Goal: Information Seeking & Learning: Learn about a topic

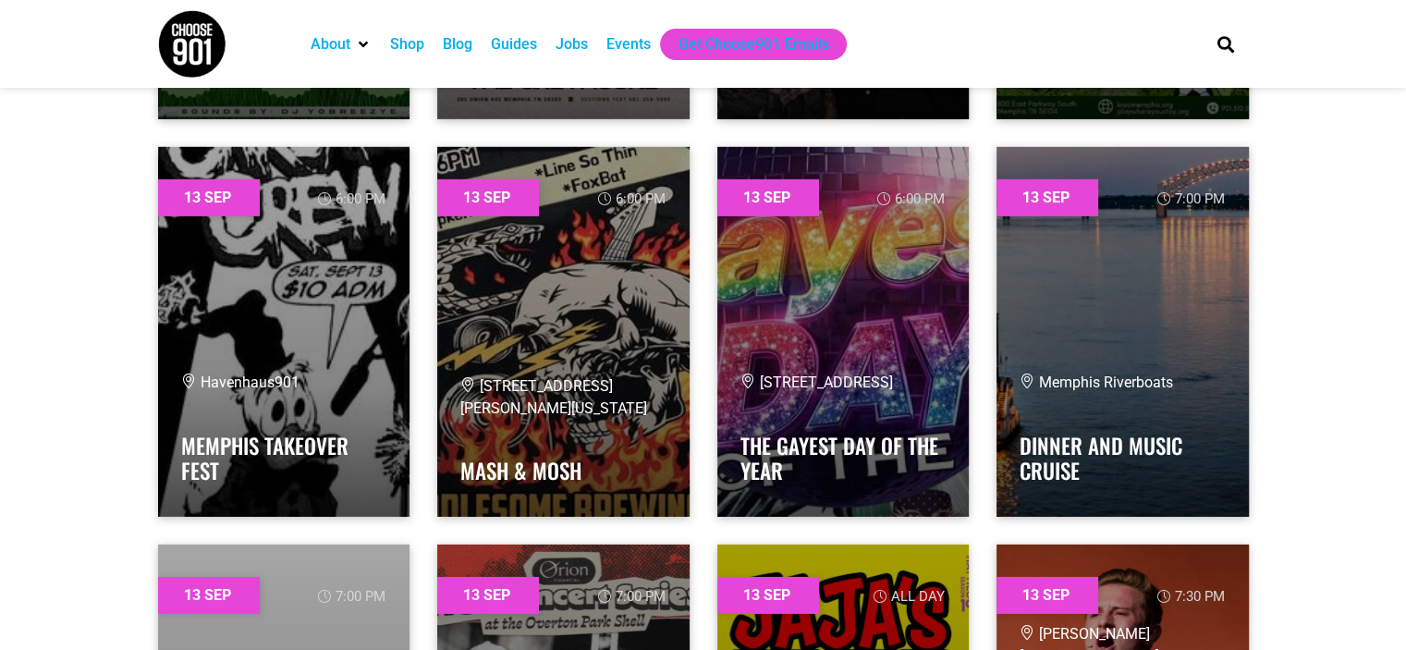
scroll to position [12911, 0]
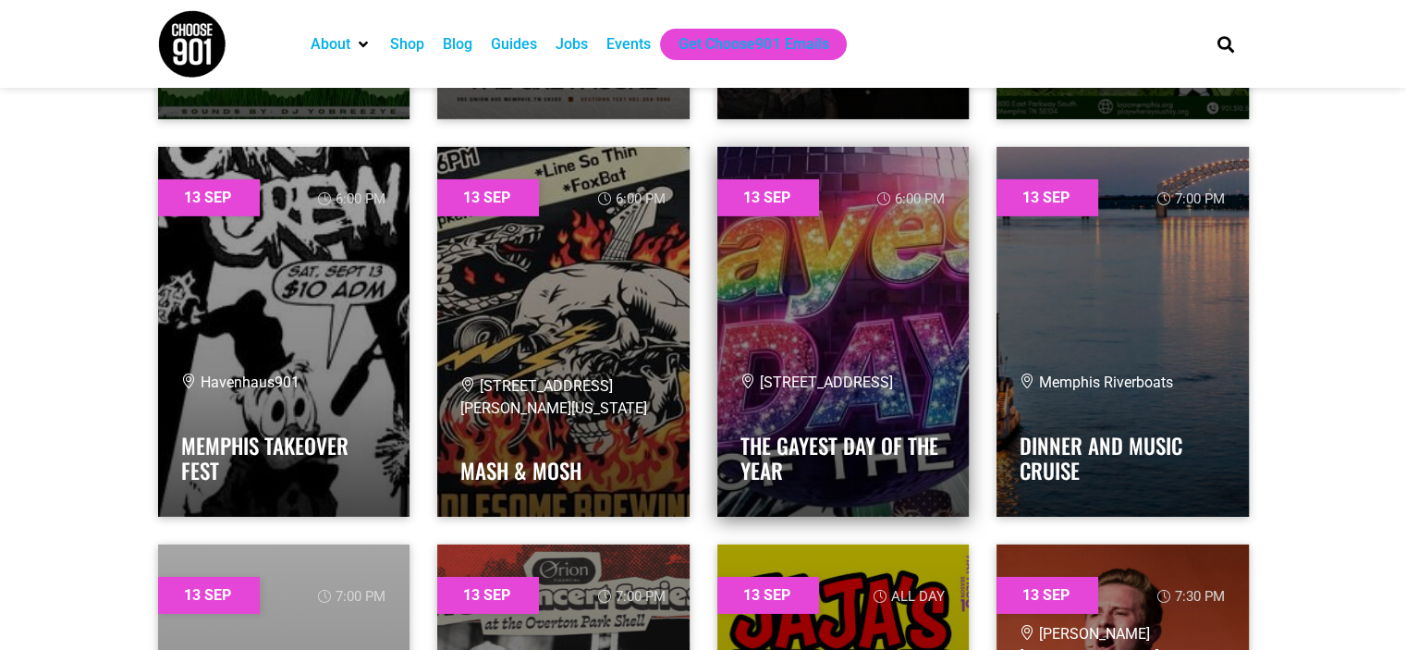
click at [830, 427] on h4 "The Gayest Day of the Year" at bounding box center [843, 453] width 206 height 62
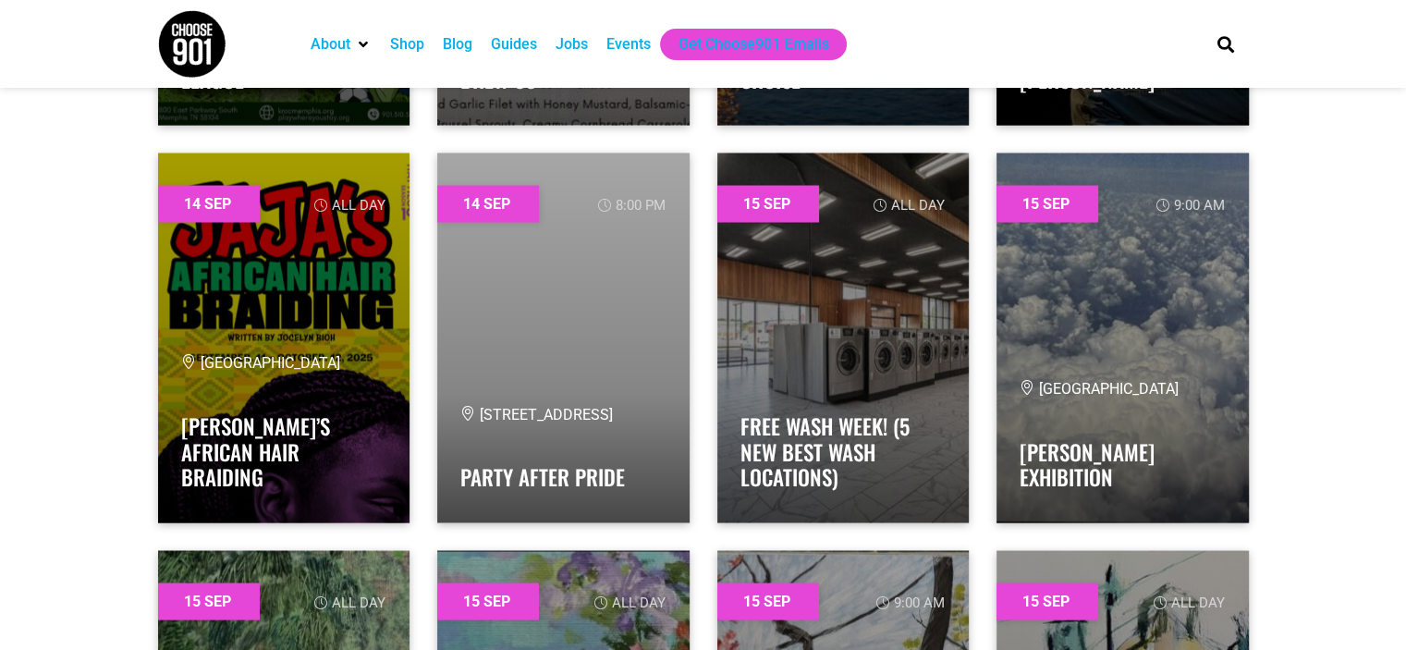
scroll to position [17672, 0]
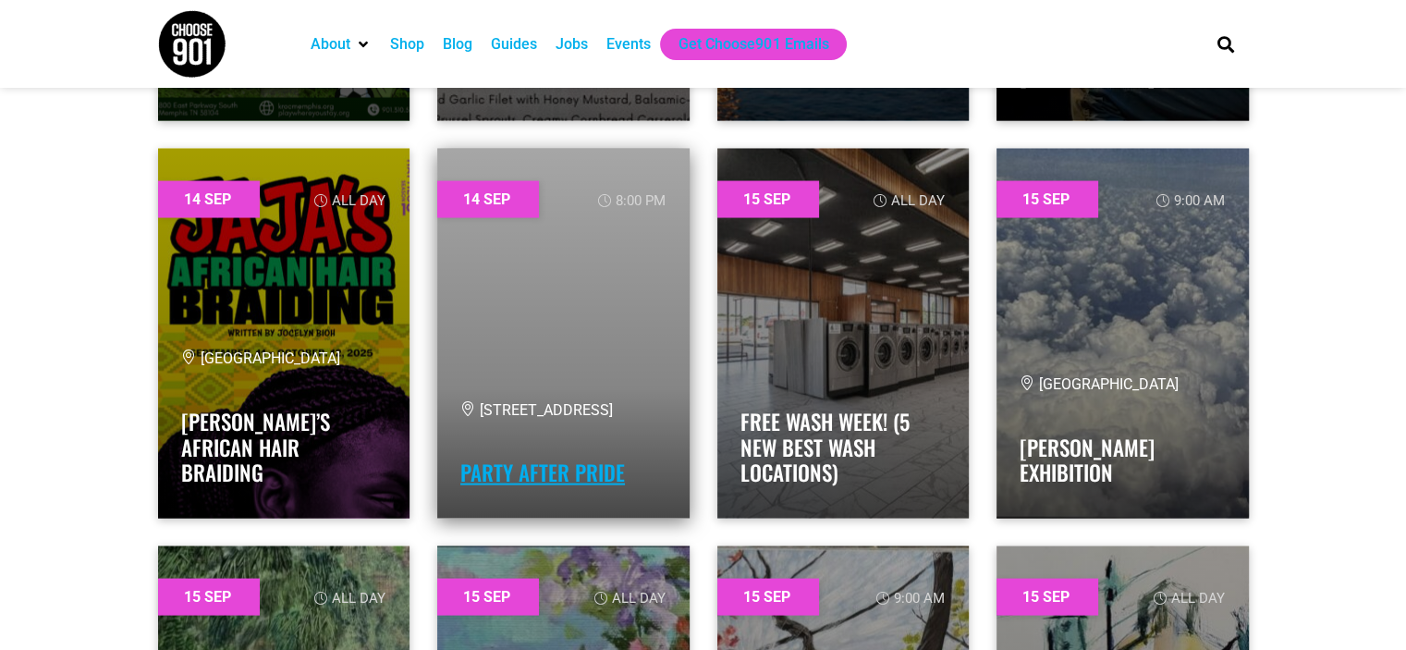
click at [517, 461] on link "Party After Pride" at bounding box center [542, 471] width 164 height 31
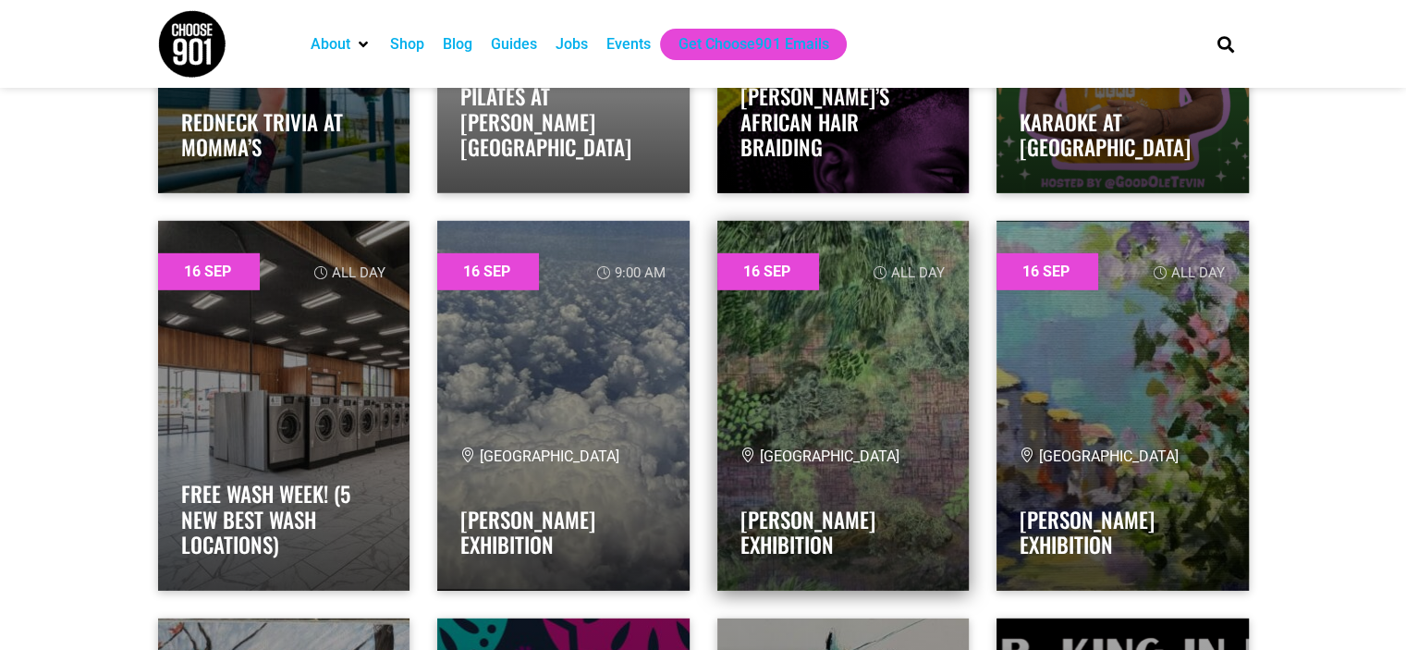
scroll to position [19594, 0]
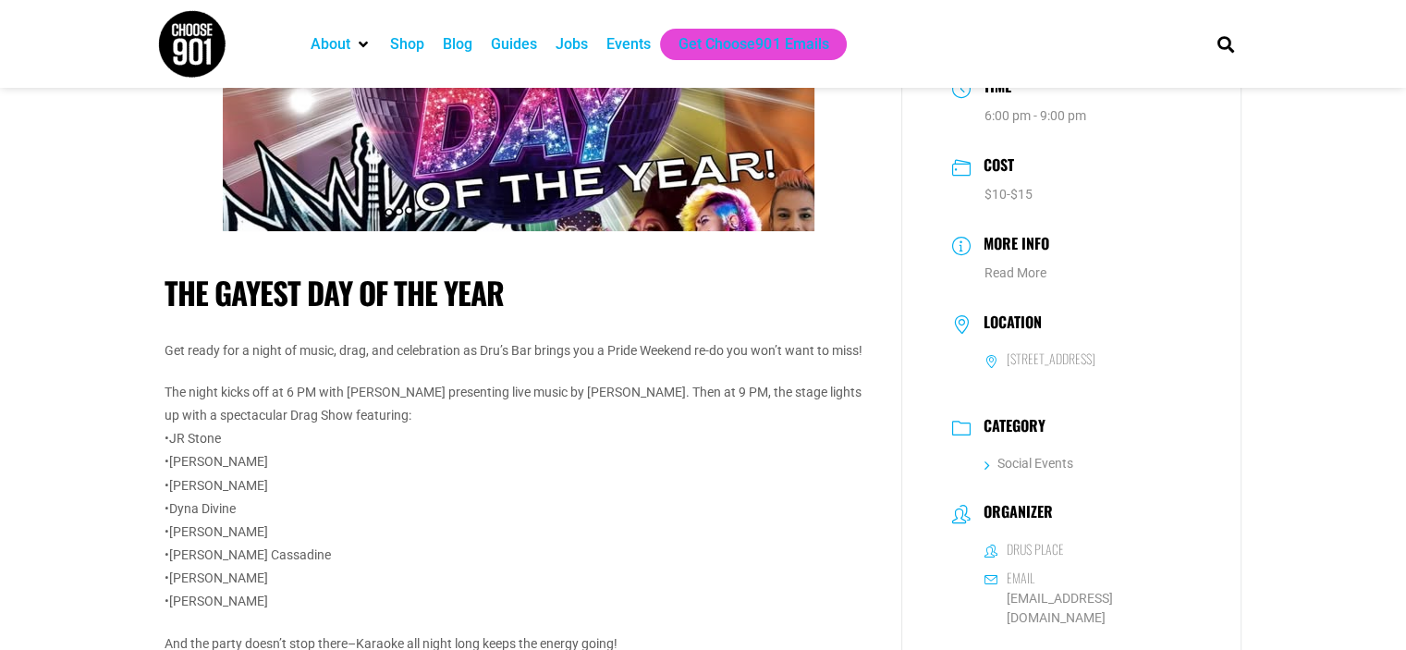
scroll to position [166, 0]
